Goal: Register for event/course

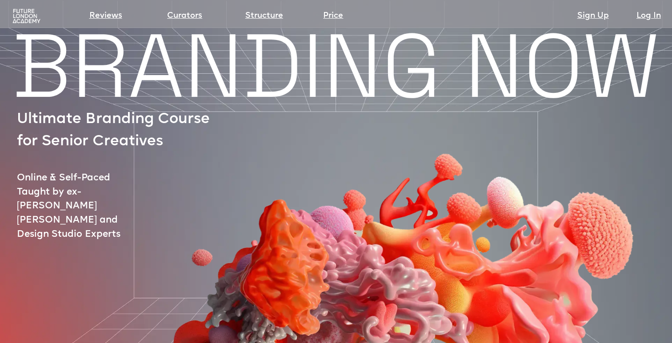
click at [29, 23] on img at bounding box center [26, 16] width 31 height 16
click at [28, 16] on img at bounding box center [26, 16] width 31 height 16
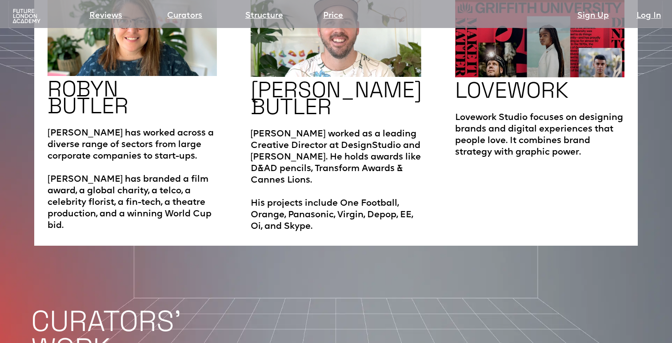
scroll to position [1541, 0]
click at [333, 13] on link "Price" at bounding box center [333, 16] width 20 height 12
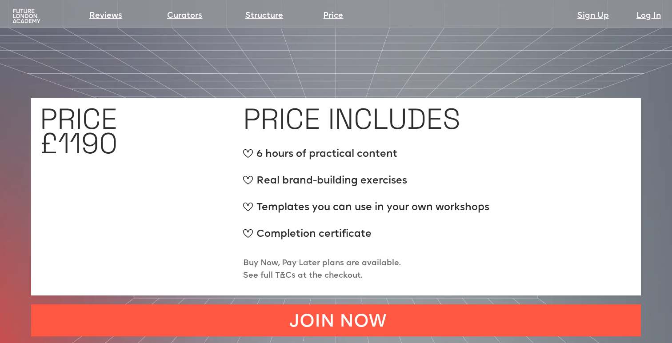
scroll to position [3331, 0]
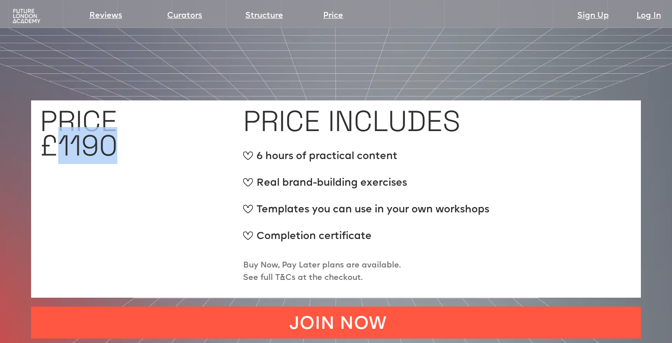
drag, startPoint x: 55, startPoint y: 94, endPoint x: 114, endPoint y: 94, distance: 59.1
click at [114, 109] on h1 "PRICE £1190" at bounding box center [78, 133] width 77 height 49
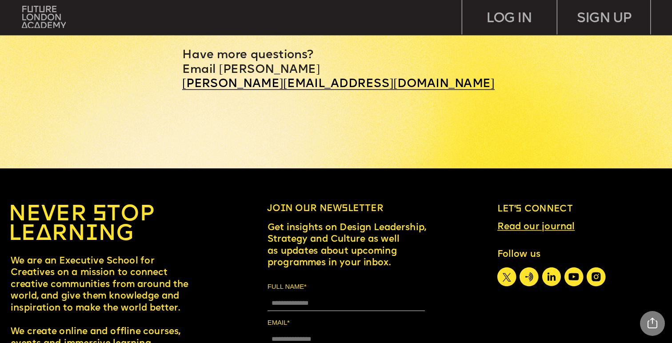
scroll to position [4106, 0]
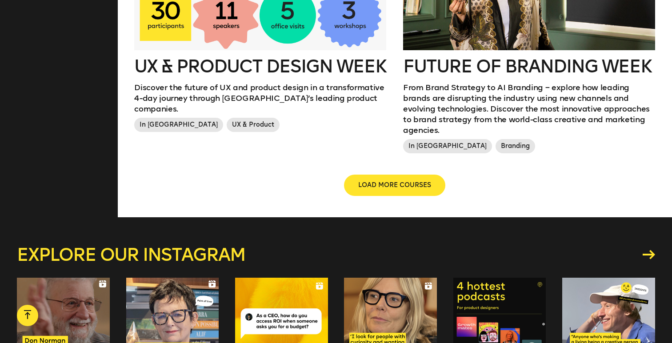
scroll to position [1082, 0]
